Goal: Check status: Check status

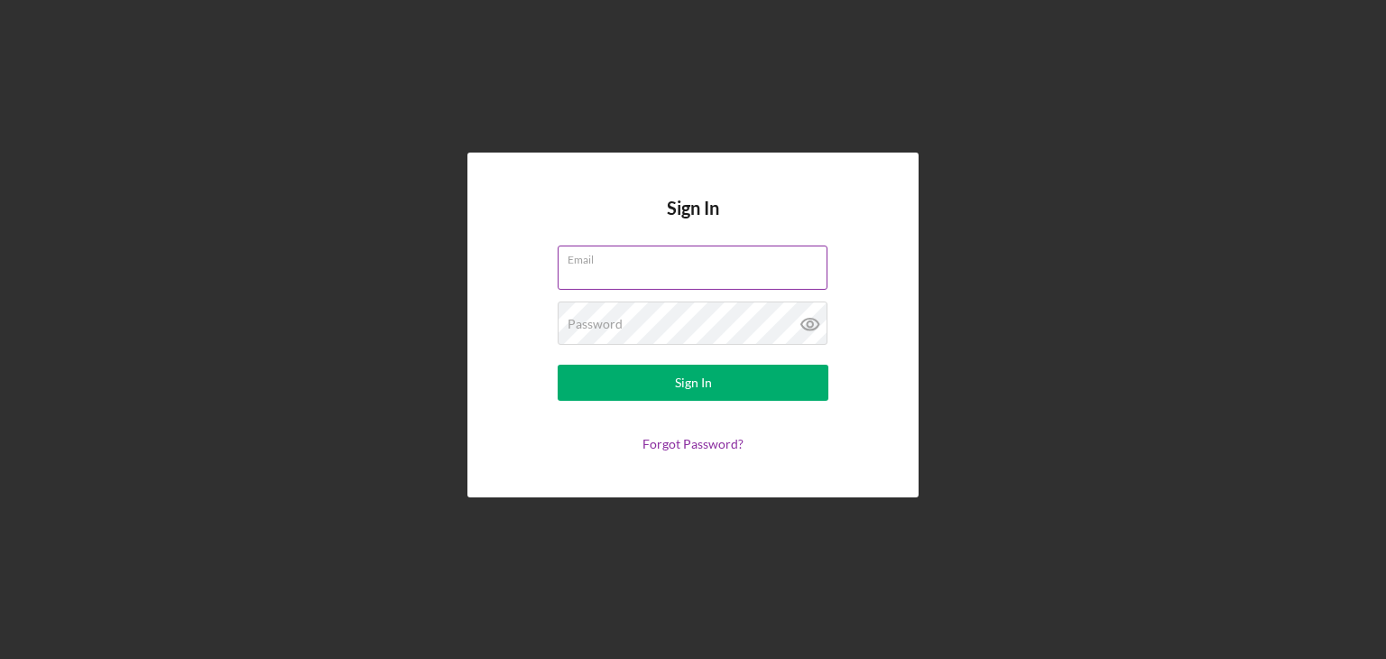
click at [772, 282] on input "Email" at bounding box center [693, 266] width 270 height 43
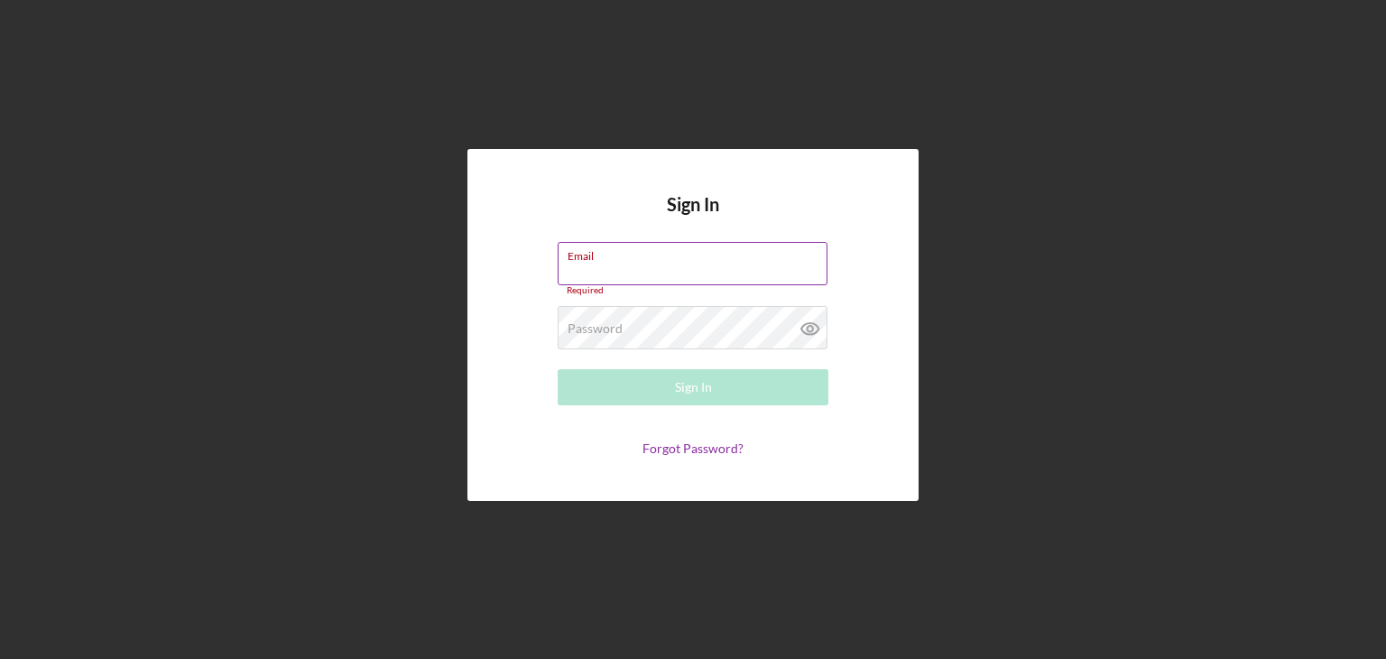
click at [751, 253] on label "Email" at bounding box center [697, 253] width 260 height 20
click at [751, 253] on input "Email" at bounding box center [693, 263] width 270 height 43
click at [751, 253] on div "Email Required" at bounding box center [693, 269] width 271 height 54
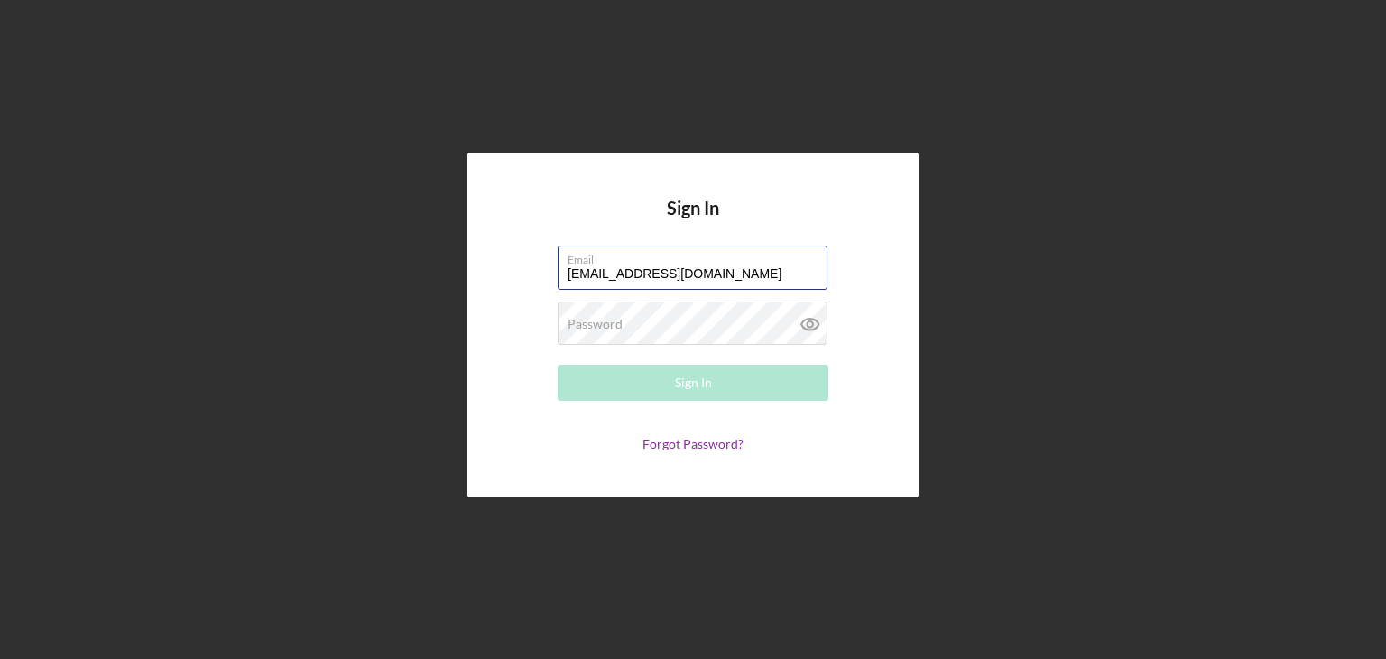
type input "[EMAIL_ADDRESS][DOMAIN_NAME]"
click at [708, 322] on div "Password Required" at bounding box center [693, 323] width 271 height 45
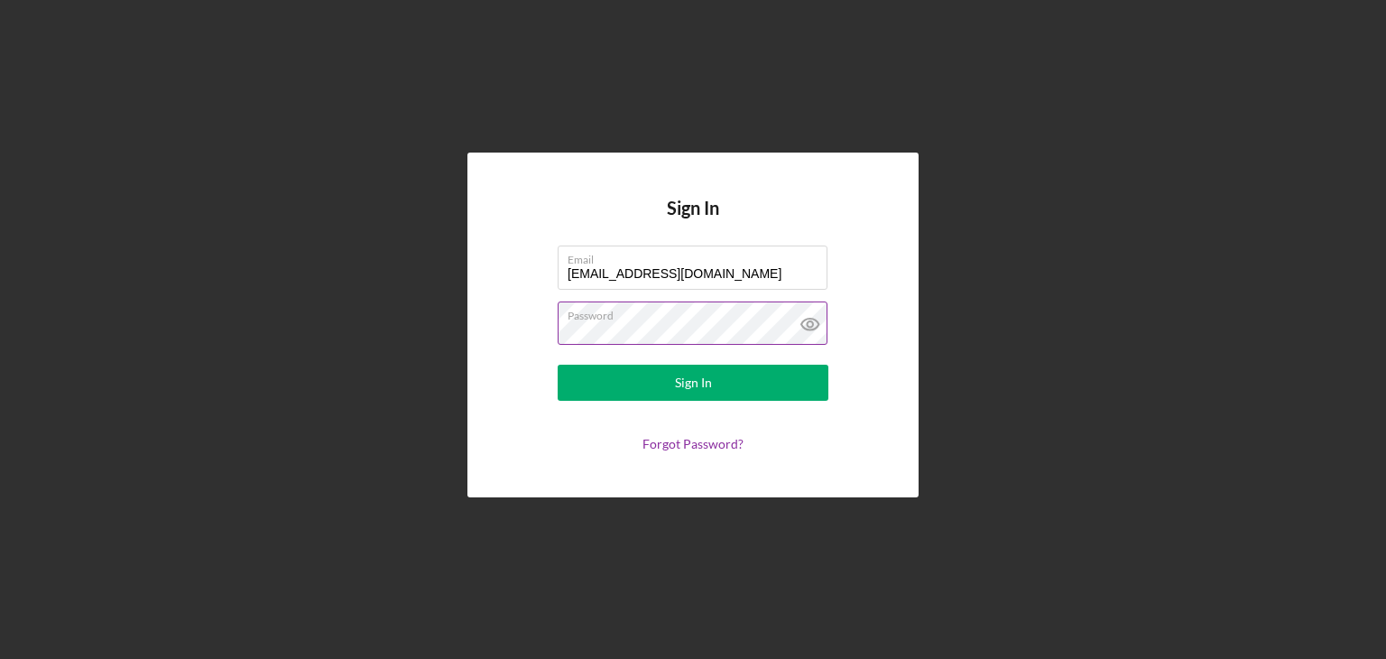
click at [816, 333] on icon at bounding box center [810, 323] width 45 height 45
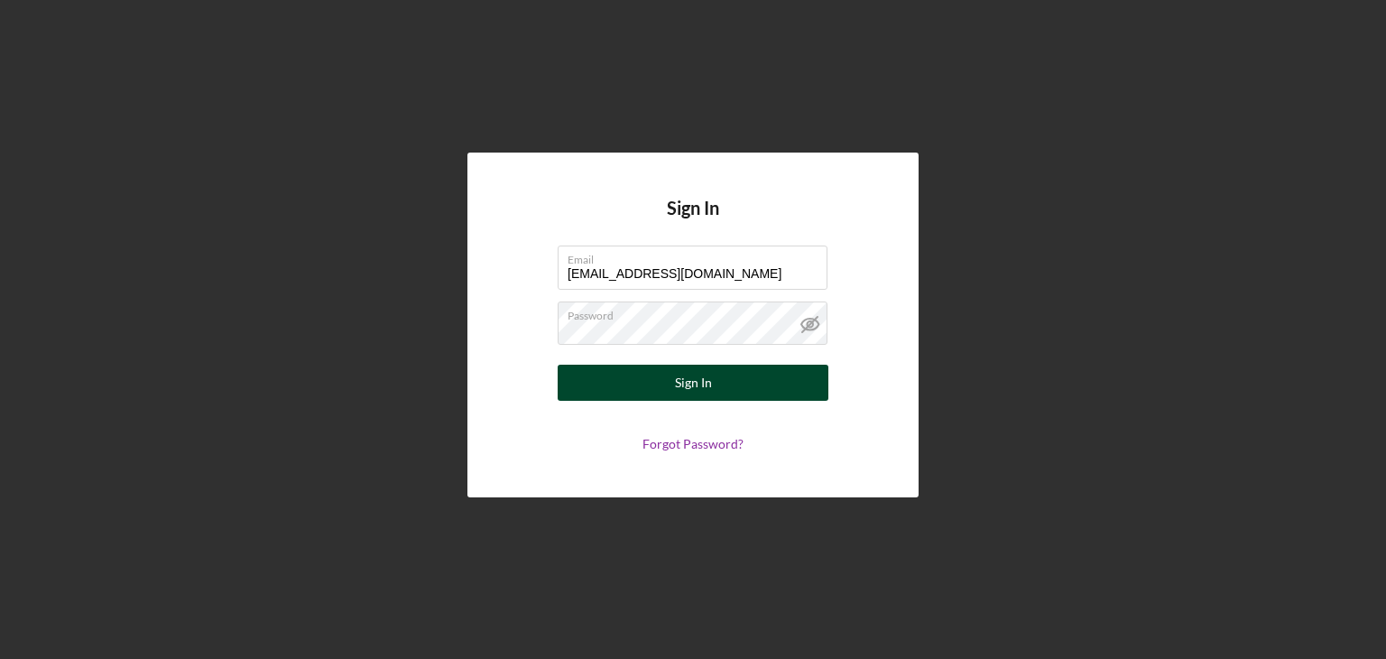
click at [608, 383] on button "Sign In" at bounding box center [693, 382] width 271 height 36
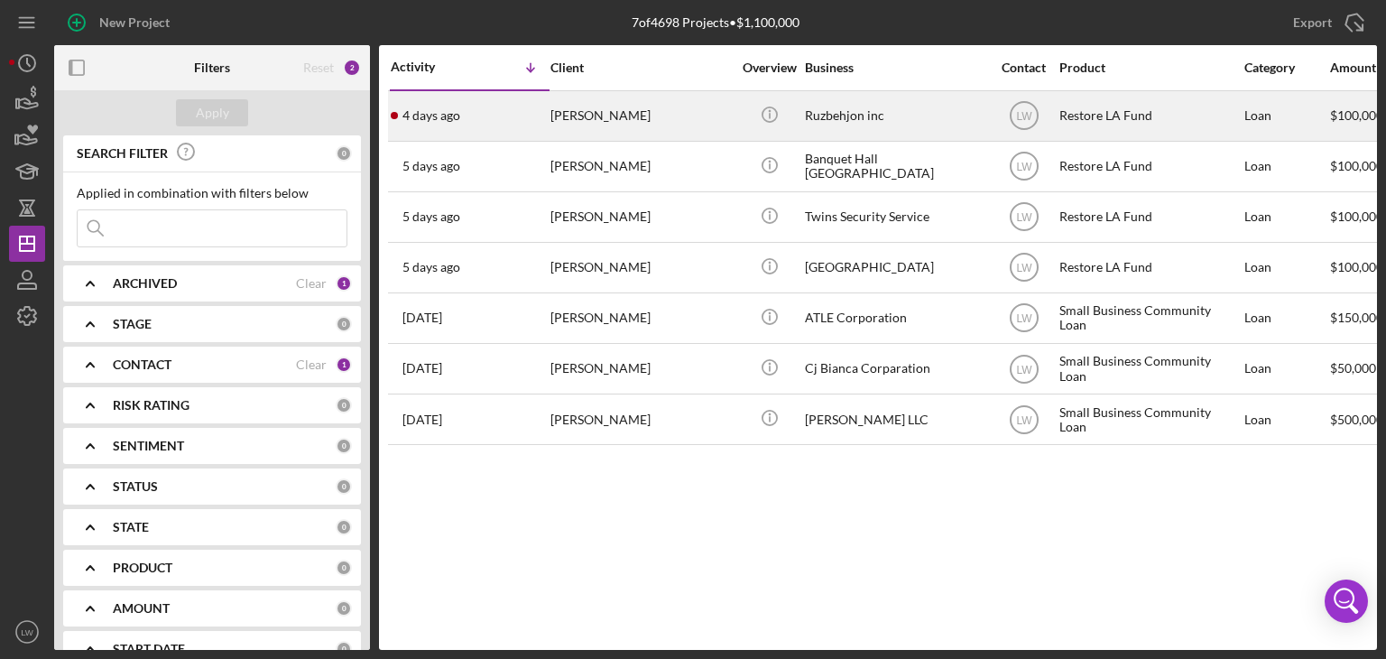
click at [611, 124] on div "[PERSON_NAME]" at bounding box center [640, 116] width 180 height 48
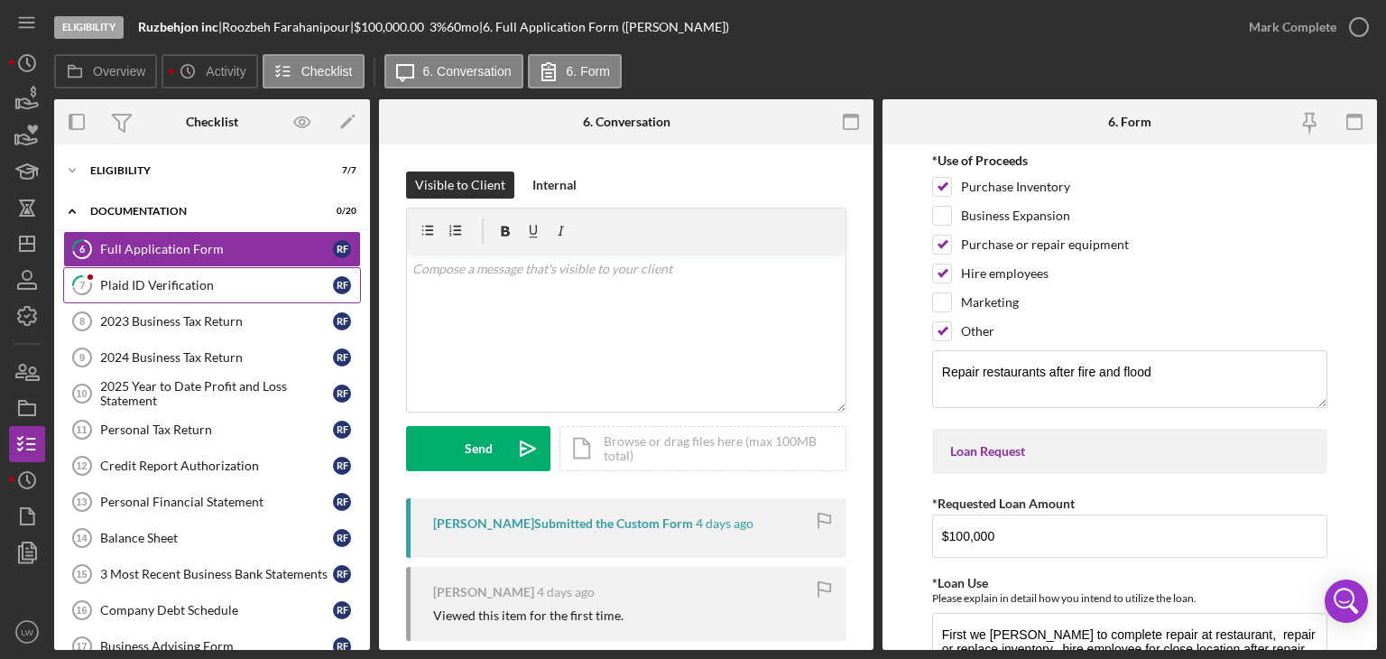
click at [170, 282] on div "Plaid ID Verification" at bounding box center [216, 285] width 233 height 14
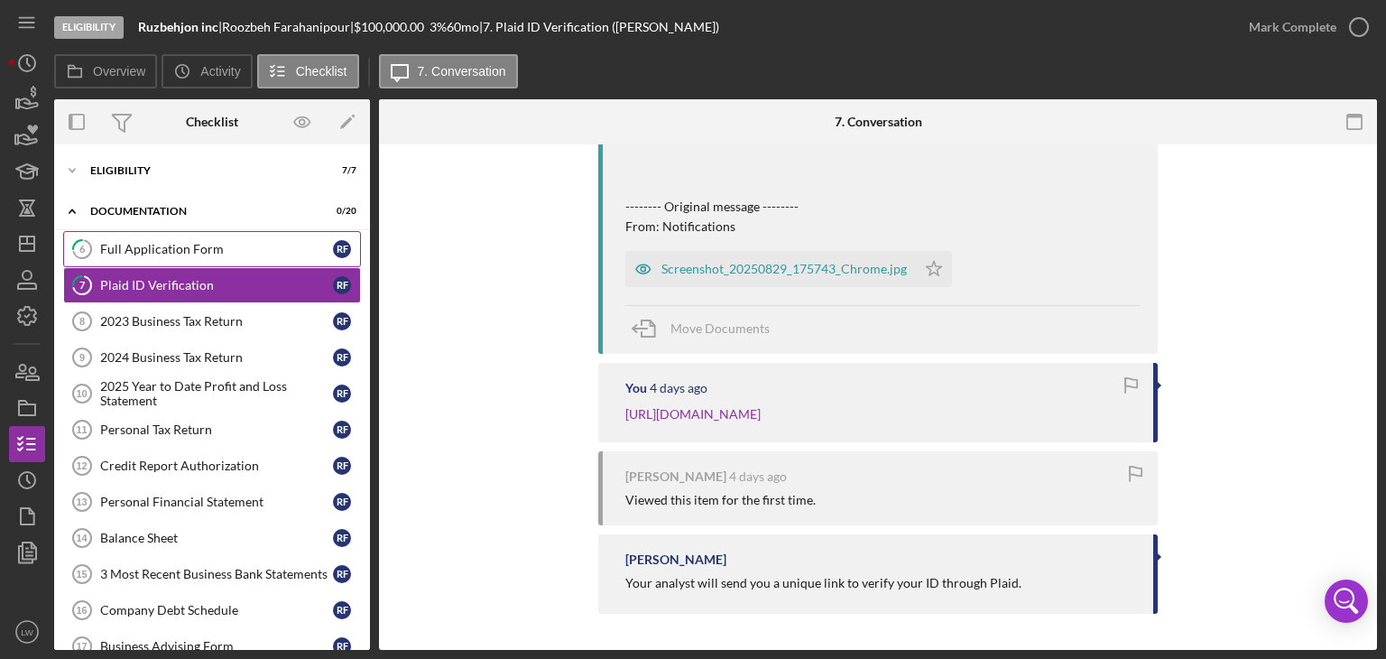
click at [188, 232] on link "6 Full Application Form R F" at bounding box center [212, 249] width 298 height 36
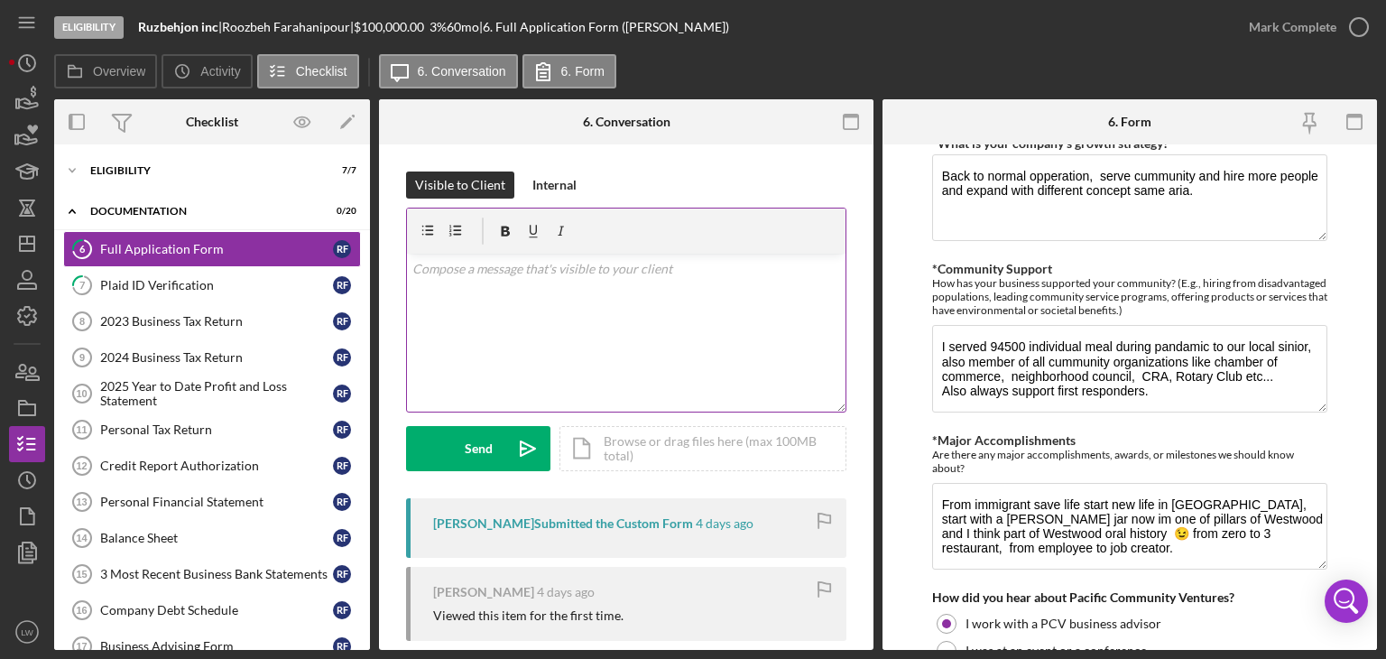
scroll to position [1895, 0]
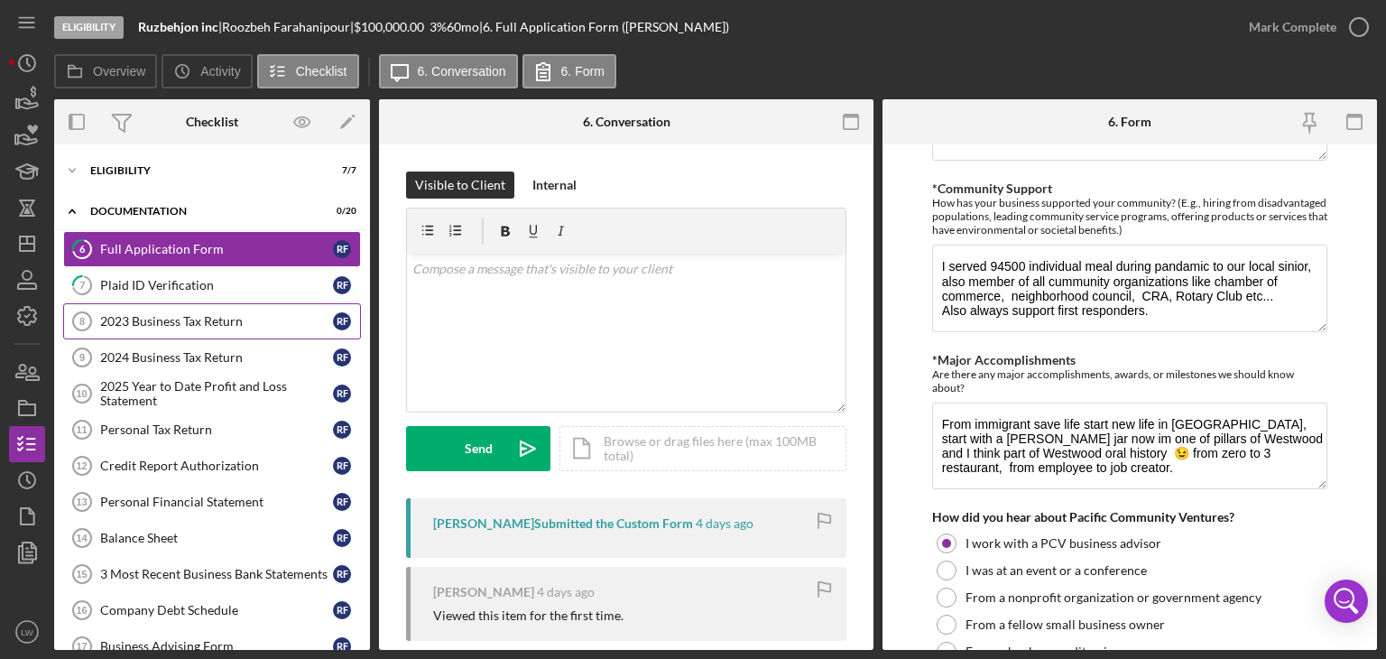
click at [152, 318] on div "2023 Business Tax Return" at bounding box center [216, 321] width 233 height 14
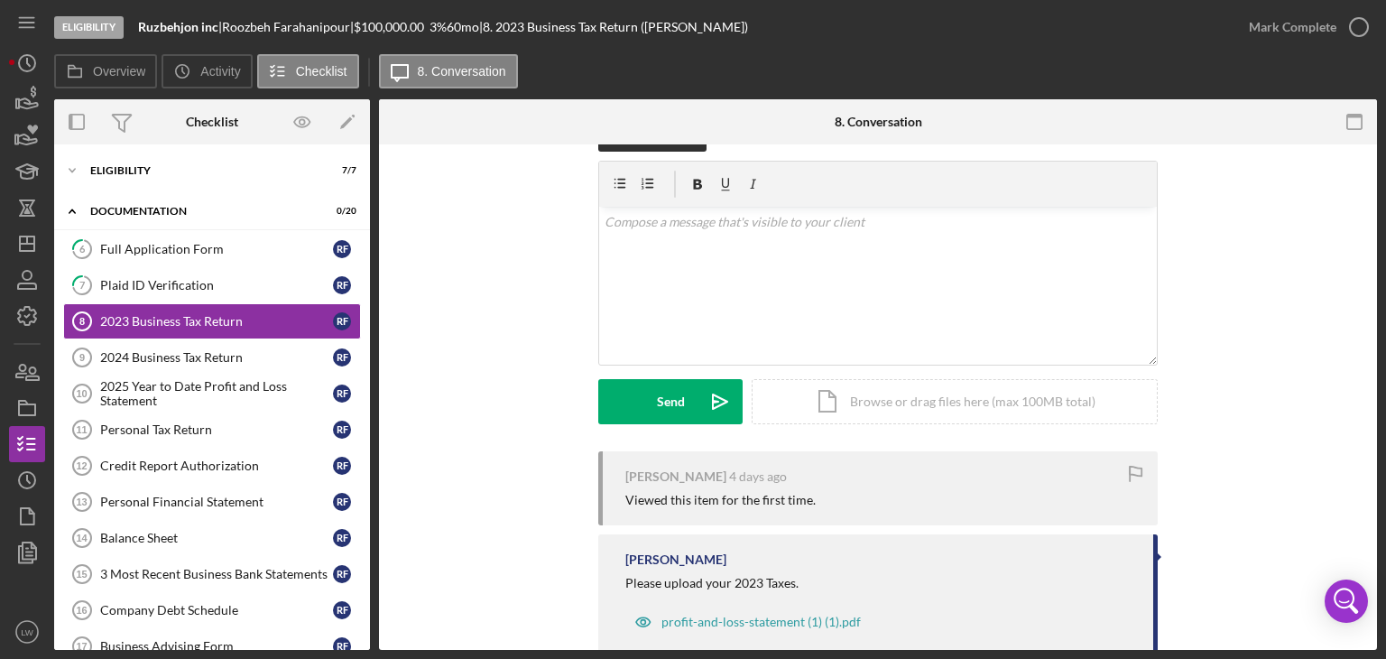
scroll to position [90, 0]
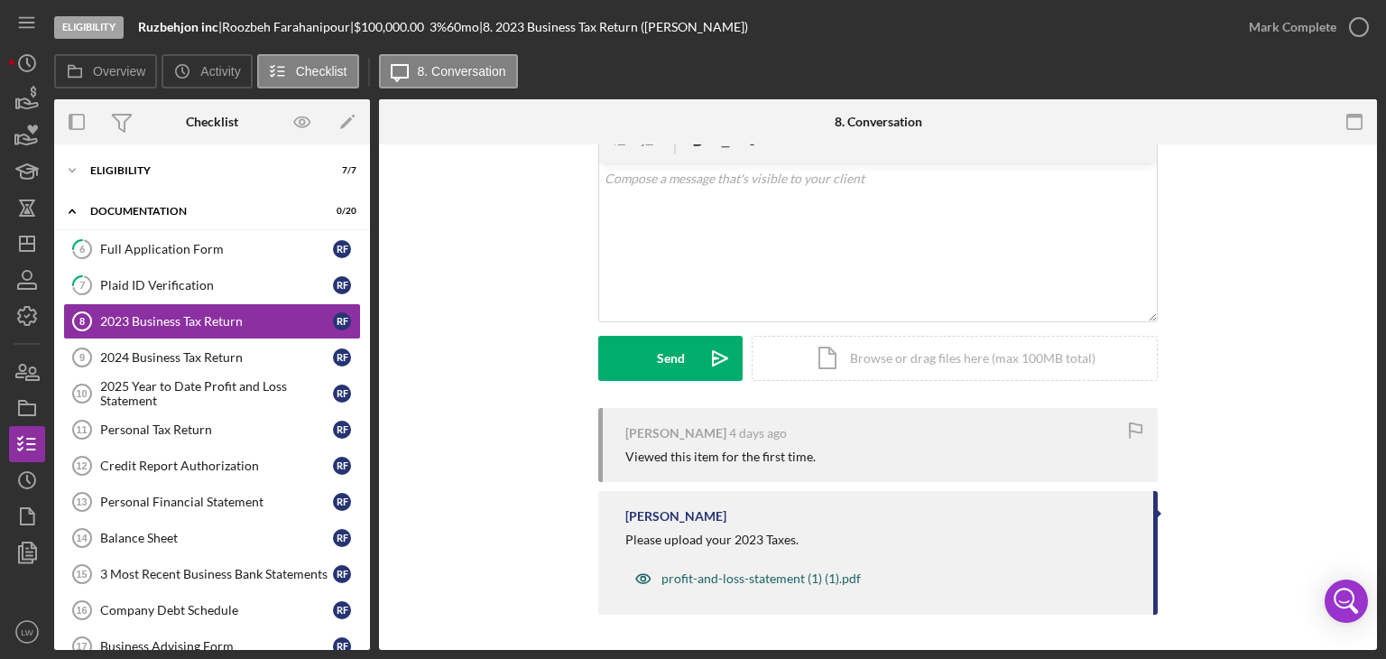
click at [772, 578] on div "profit-and-loss-statement (1) (1).pdf" at bounding box center [760, 578] width 199 height 14
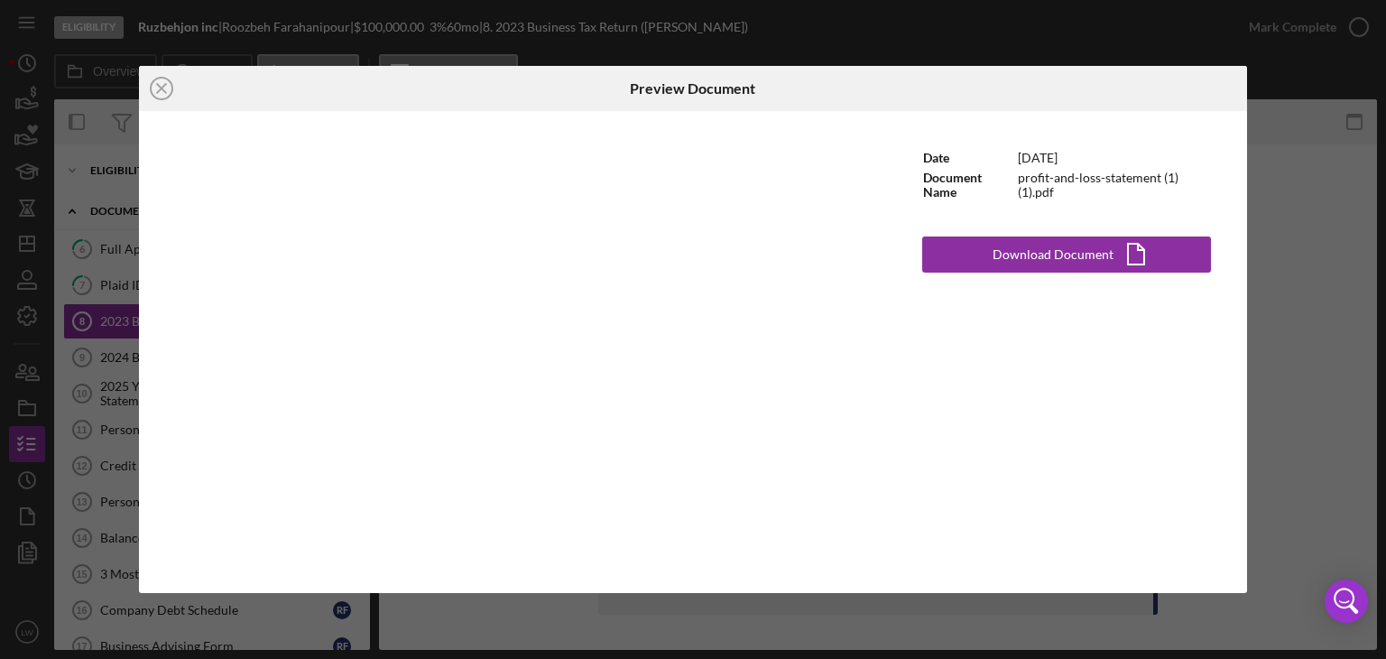
click at [1298, 225] on div "Icon/Close Preview Document Date [DATE] Document Name profit-and-loss-statement…" at bounding box center [693, 329] width 1386 height 659
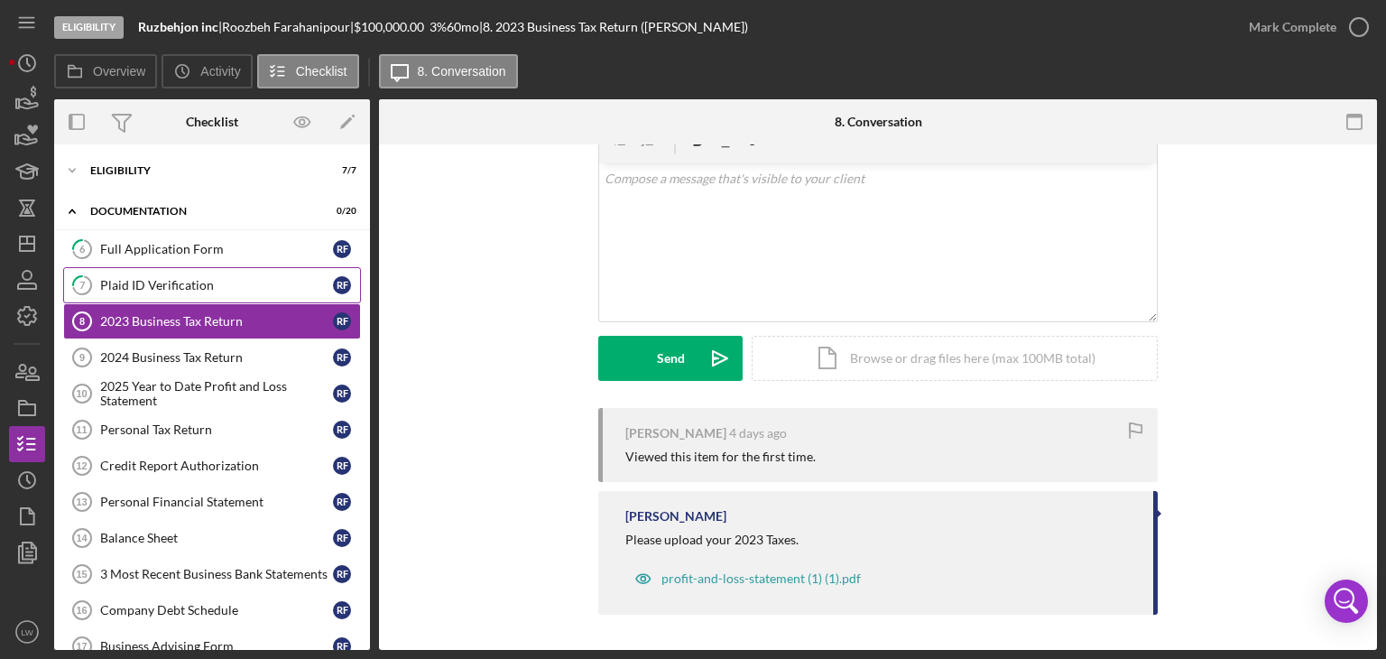
click at [144, 287] on div "Plaid ID Verification" at bounding box center [216, 285] width 233 height 14
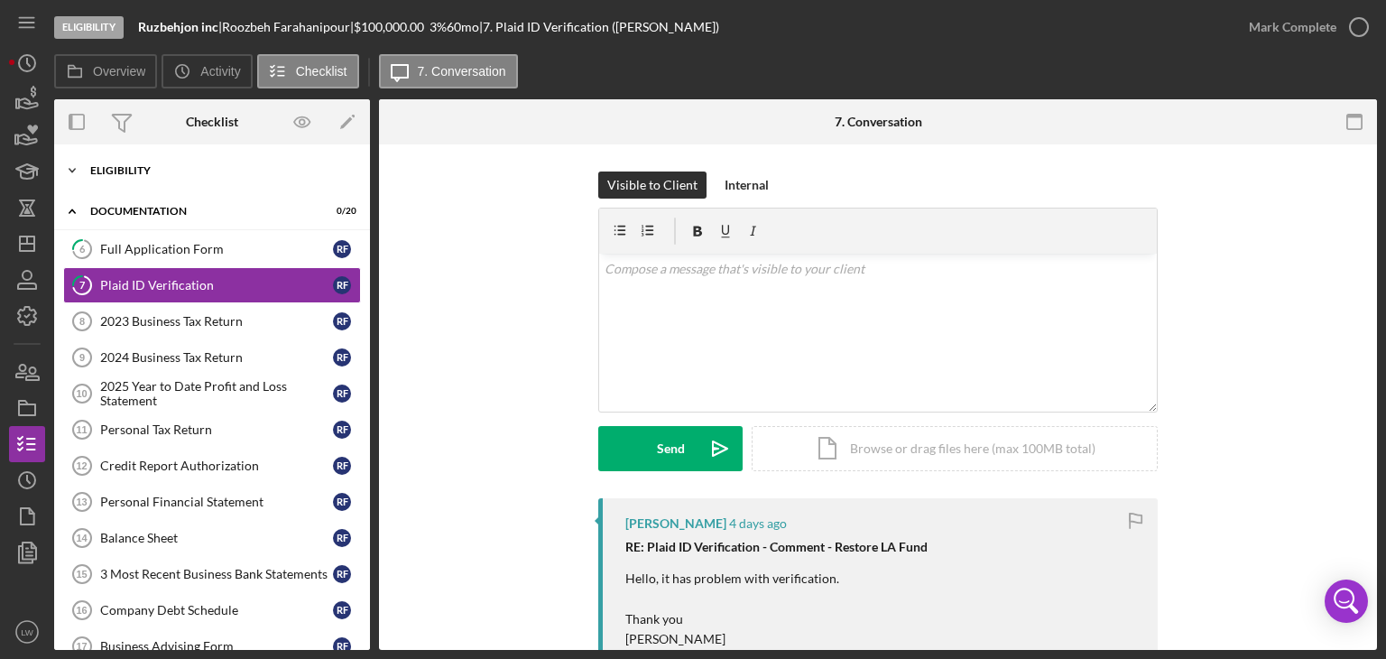
click at [162, 165] on div "Eligibility" at bounding box center [218, 170] width 257 height 11
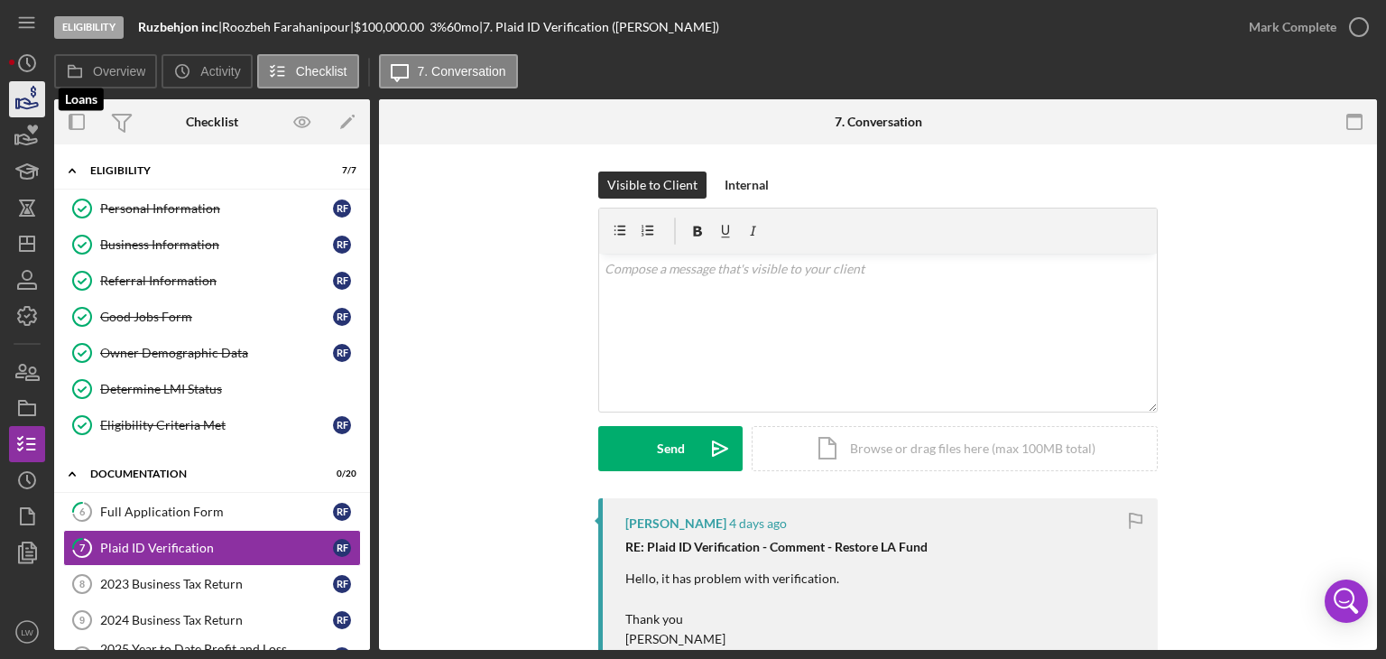
click at [20, 95] on icon "button" at bounding box center [27, 99] width 45 height 45
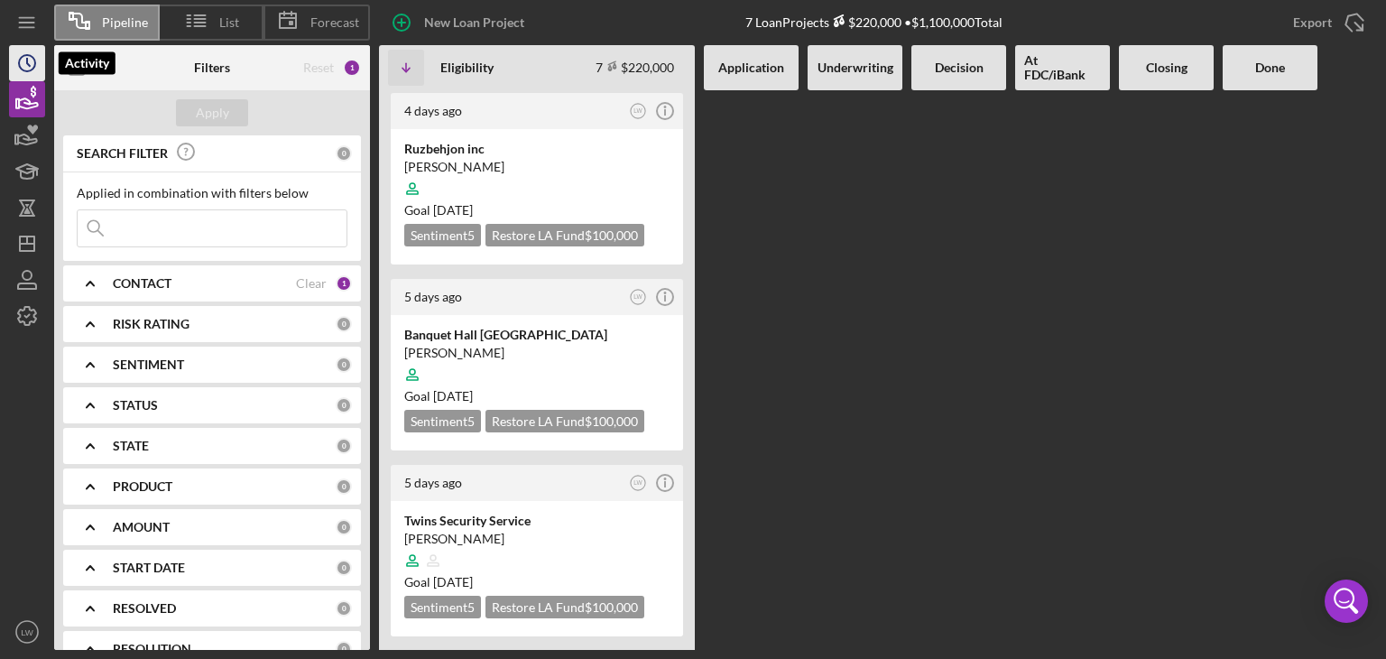
click at [20, 59] on circle "button" at bounding box center [27, 63] width 16 height 16
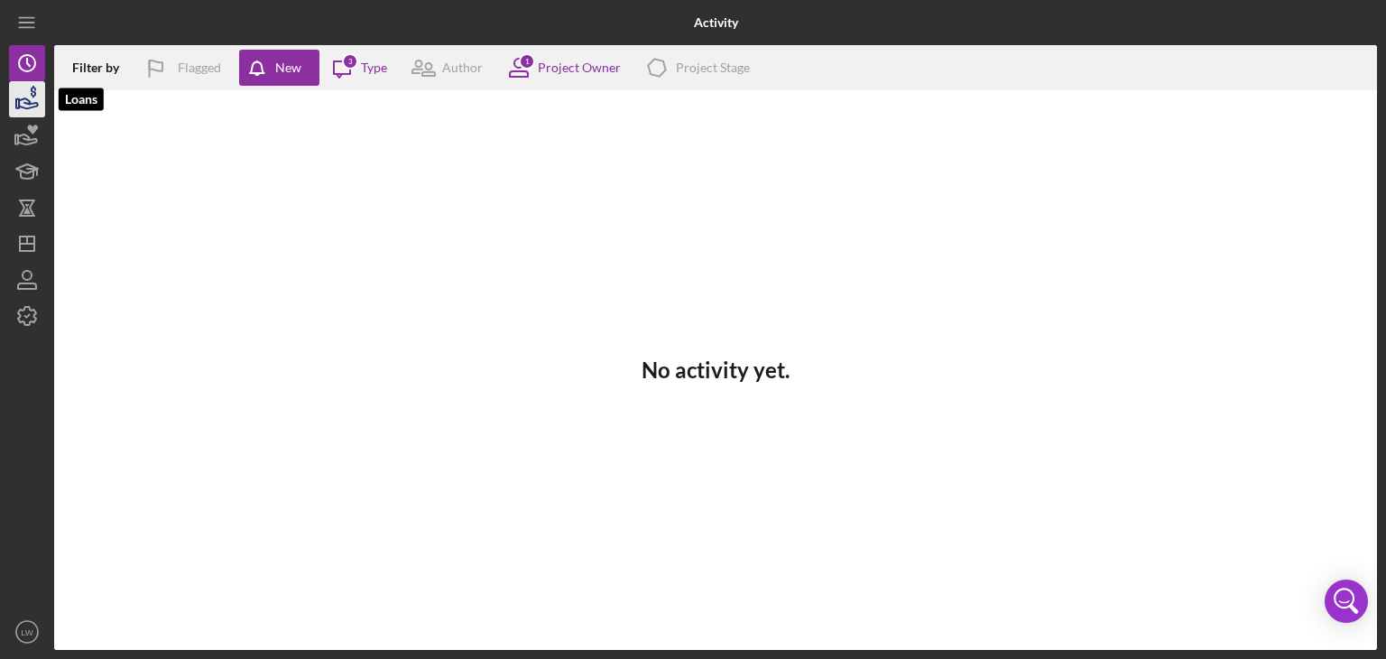
click at [38, 105] on icon "button" at bounding box center [28, 103] width 19 height 10
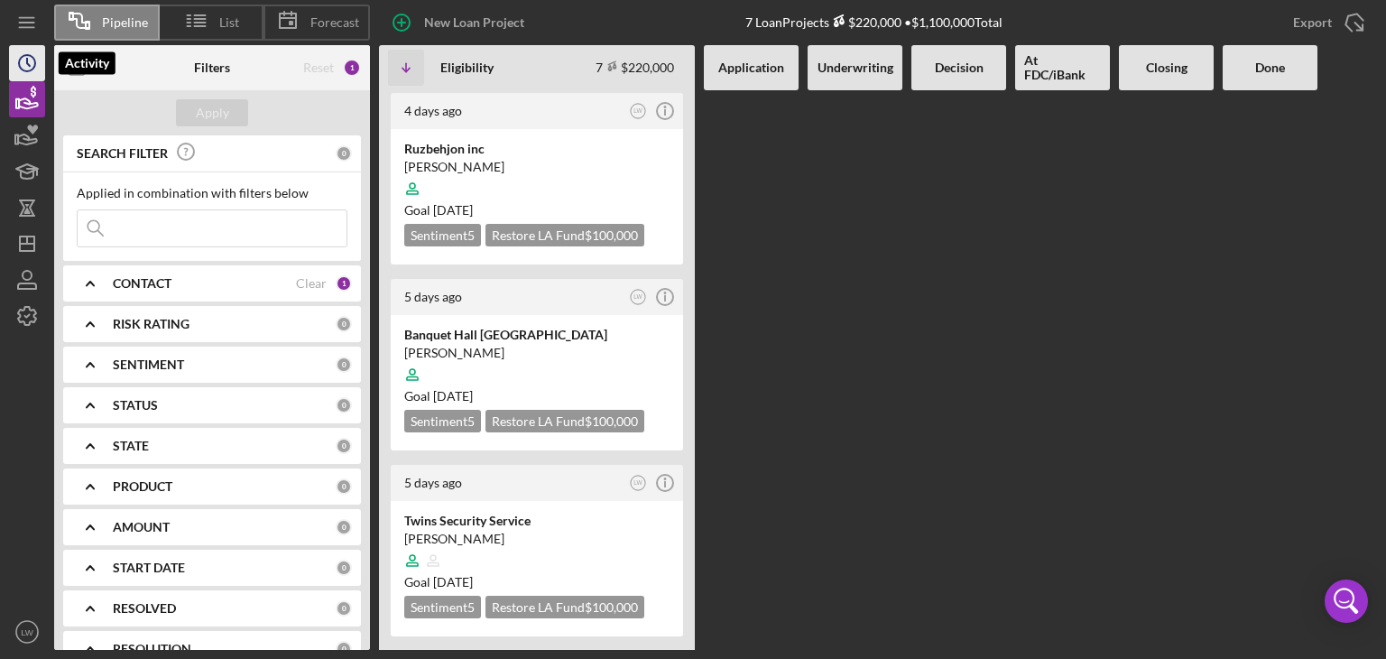
click at [22, 60] on icon "Icon/History" at bounding box center [27, 63] width 45 height 45
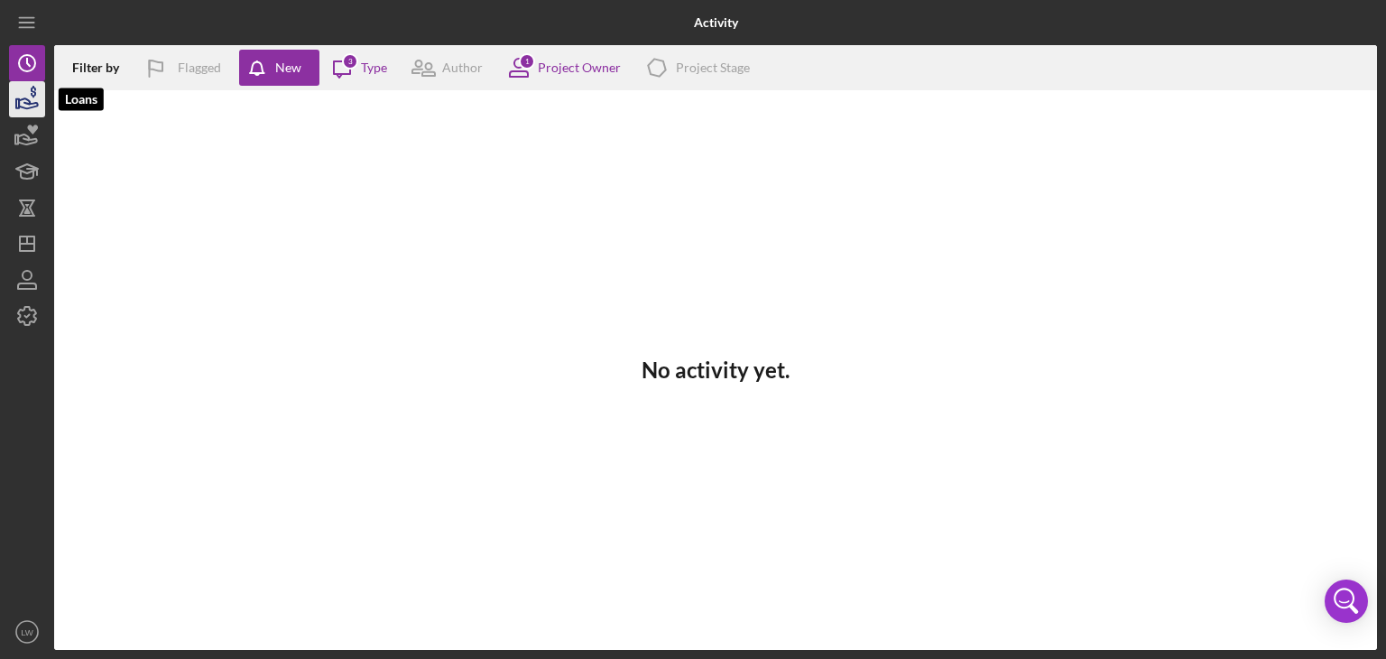
click at [25, 93] on icon "button" at bounding box center [27, 99] width 45 height 45
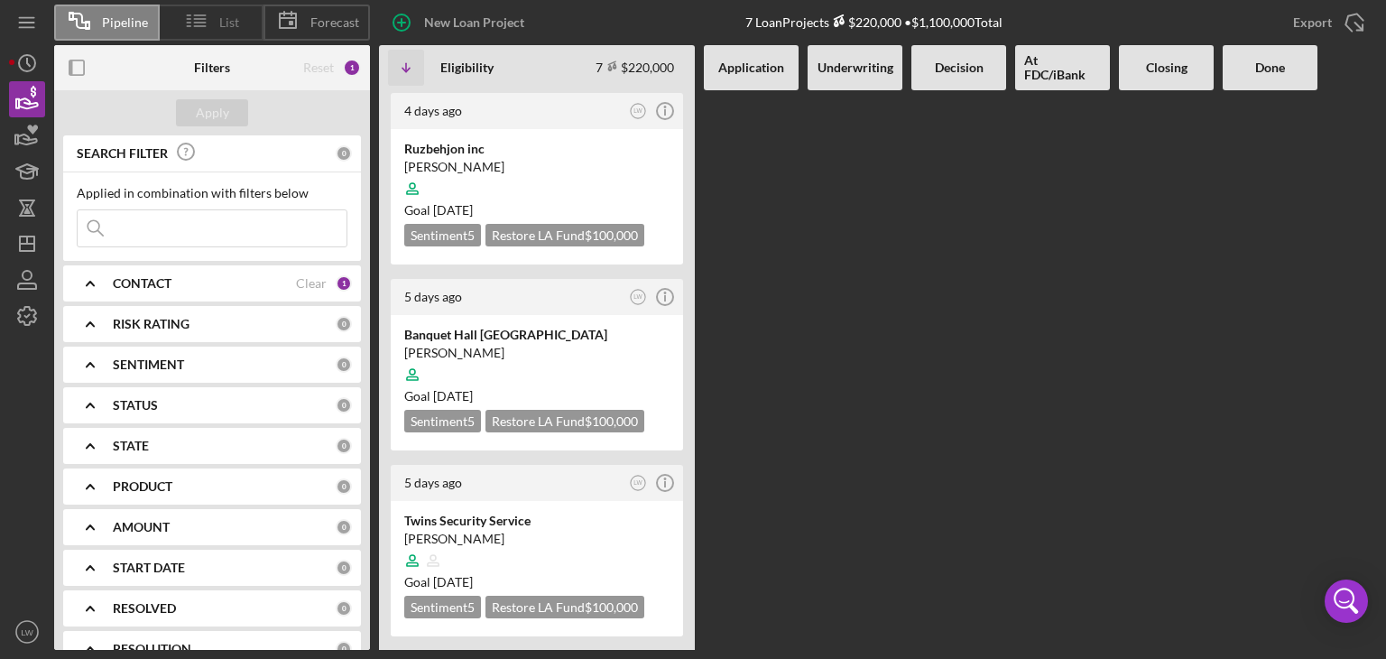
click at [228, 19] on span "List" at bounding box center [229, 22] width 20 height 14
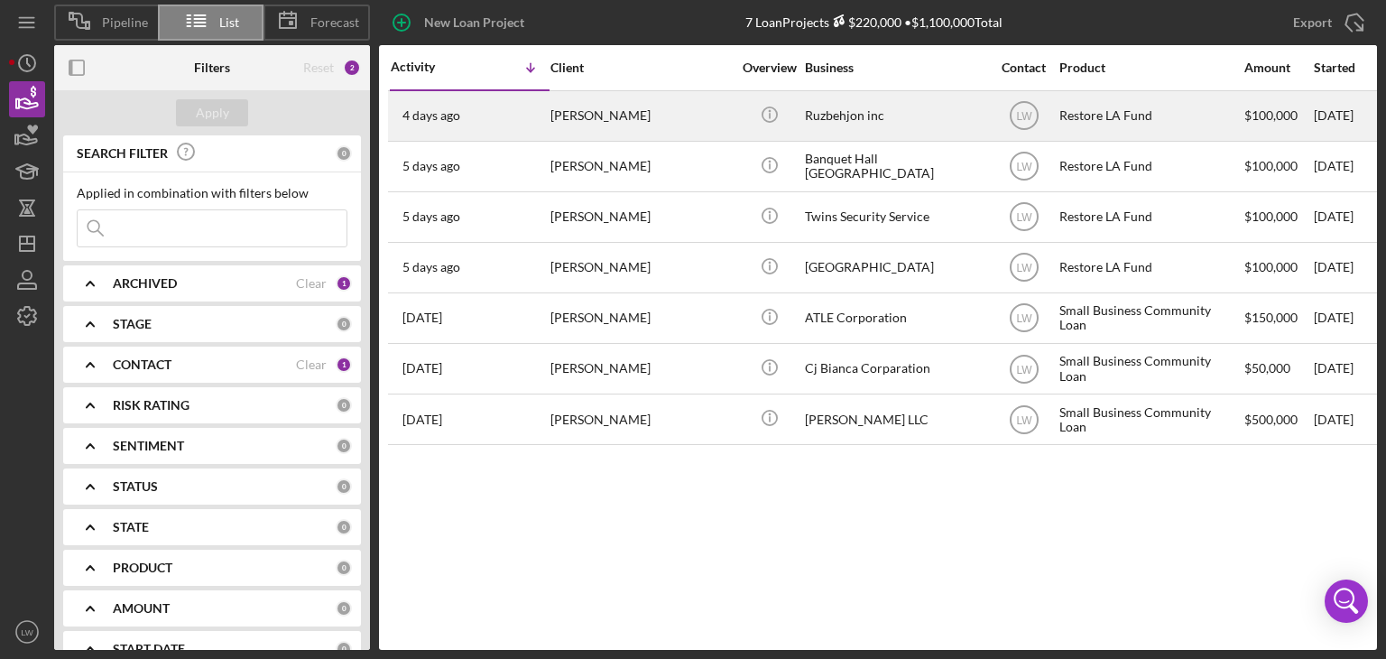
click at [634, 120] on div "[PERSON_NAME]" at bounding box center [640, 116] width 180 height 48
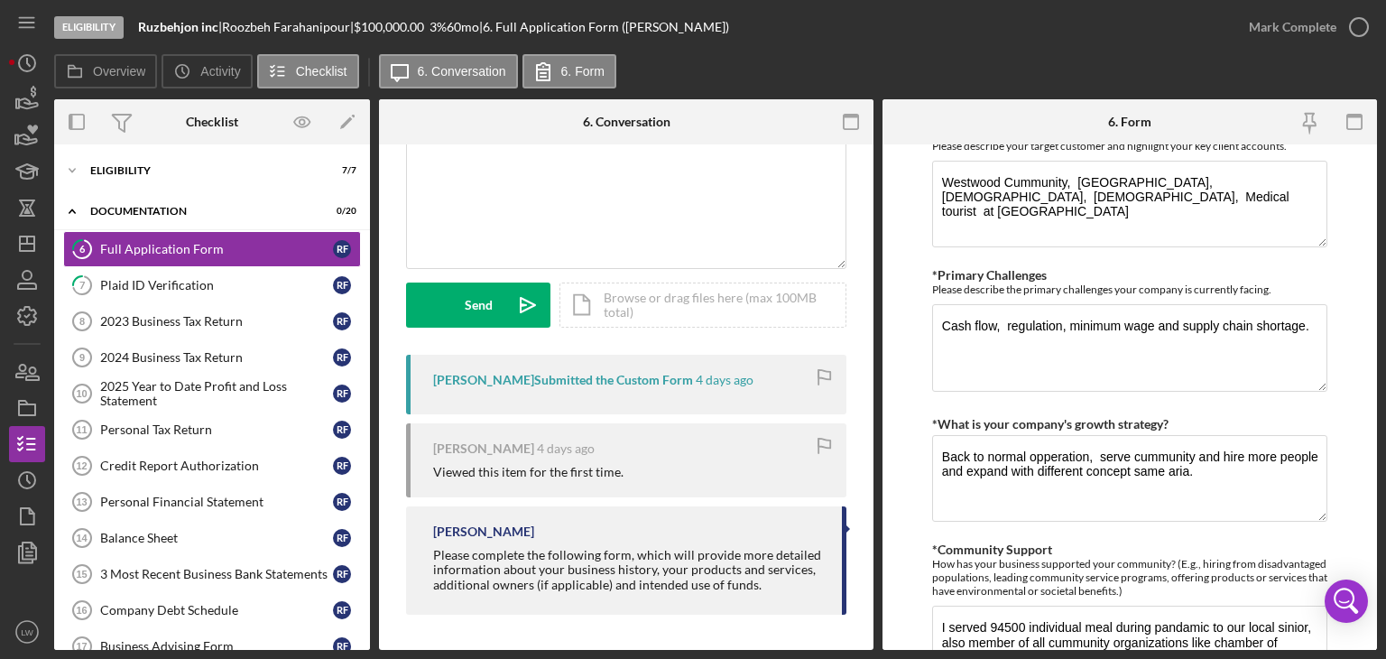
scroll to position [722, 0]
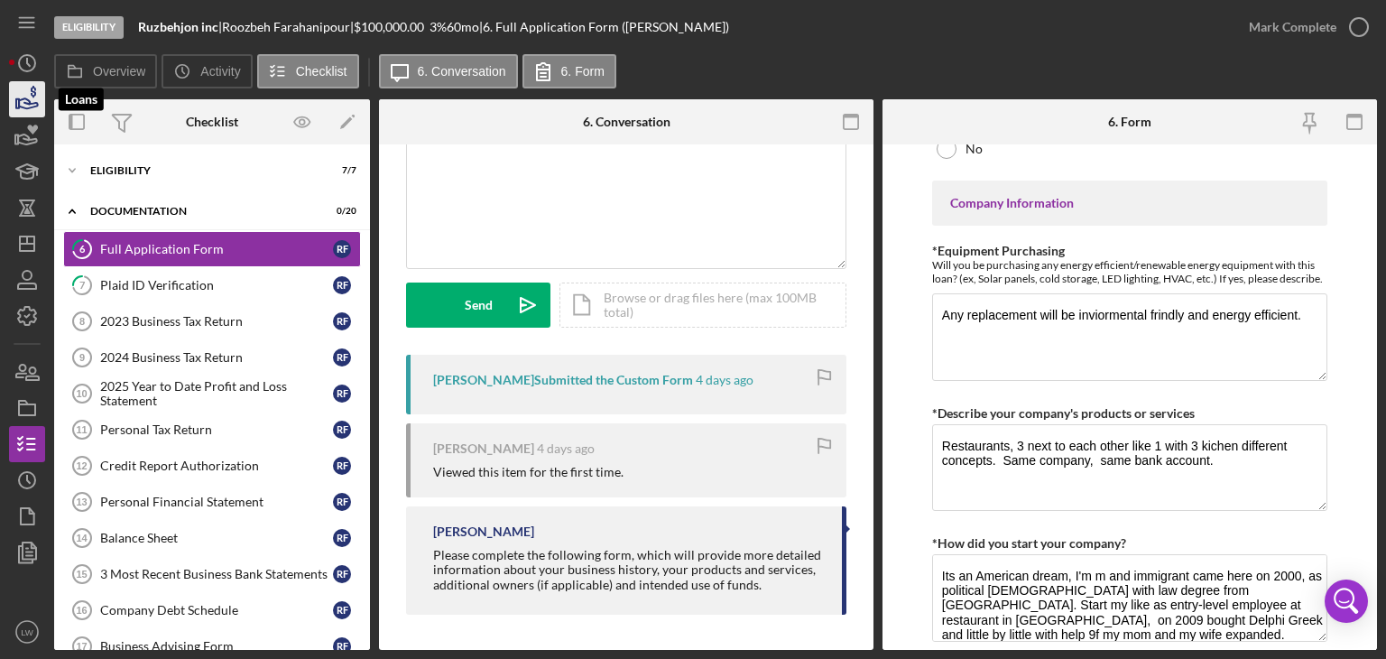
click at [26, 95] on icon "button" at bounding box center [27, 99] width 45 height 45
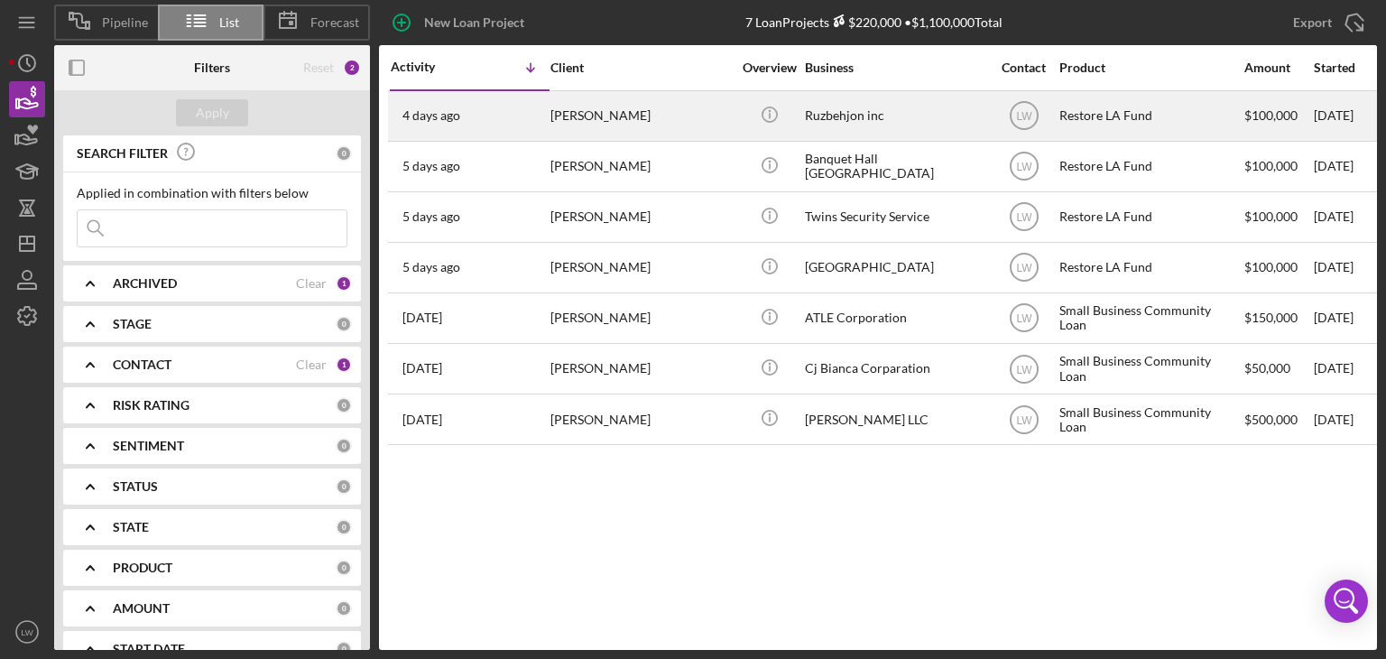
click at [549, 118] on td "[DATE] [PERSON_NAME]" at bounding box center [470, 115] width 160 height 51
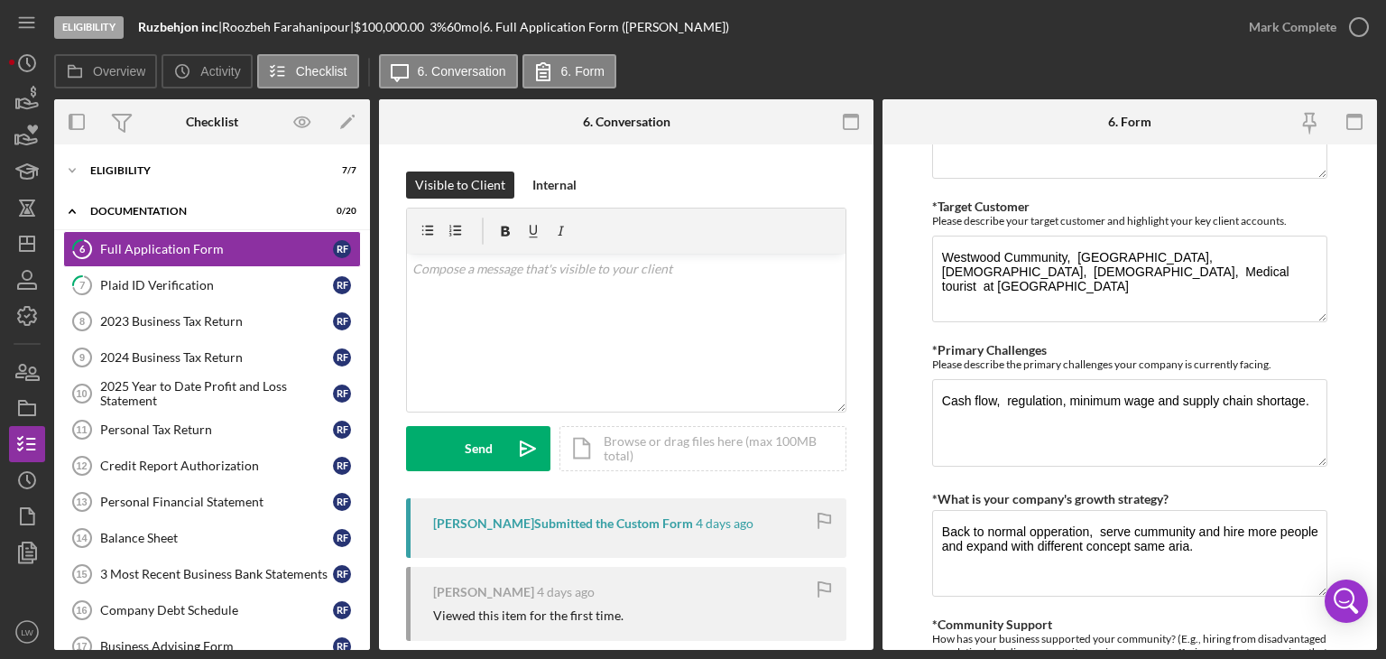
scroll to position [1008, 0]
